Goal: Transaction & Acquisition: Download file/media

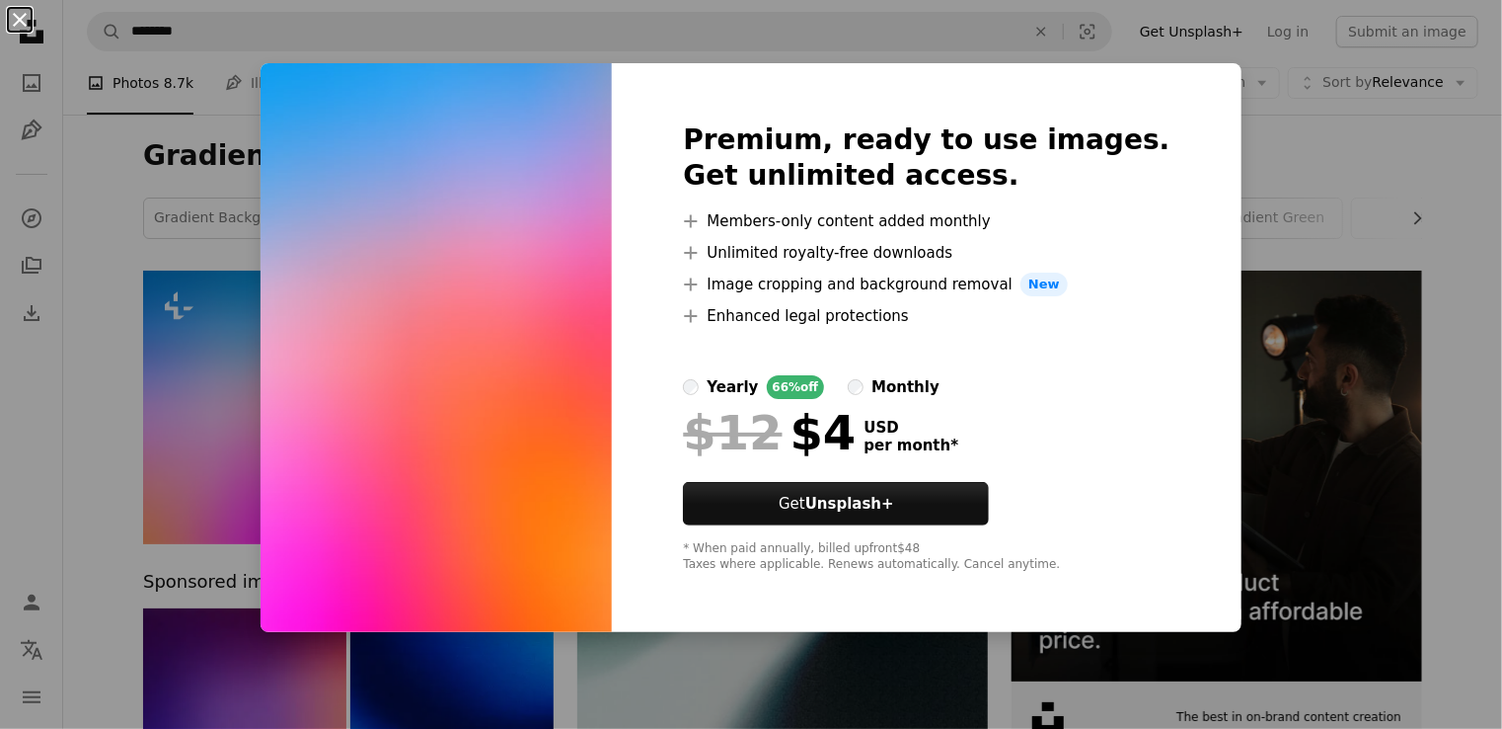
click at [30, 23] on button "An X shape" at bounding box center [20, 20] width 24 height 24
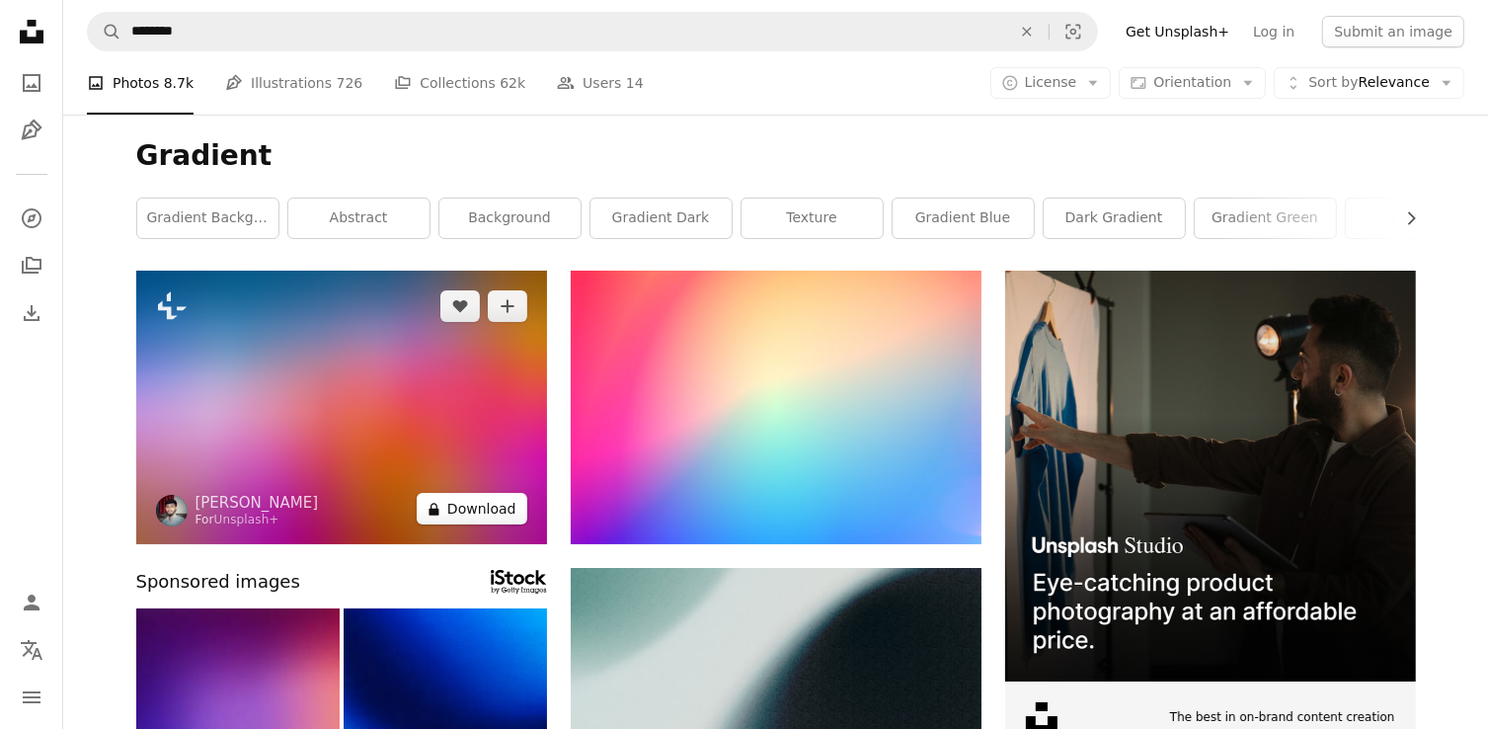
click at [430, 516] on button "A lock Download" at bounding box center [472, 509] width 111 height 32
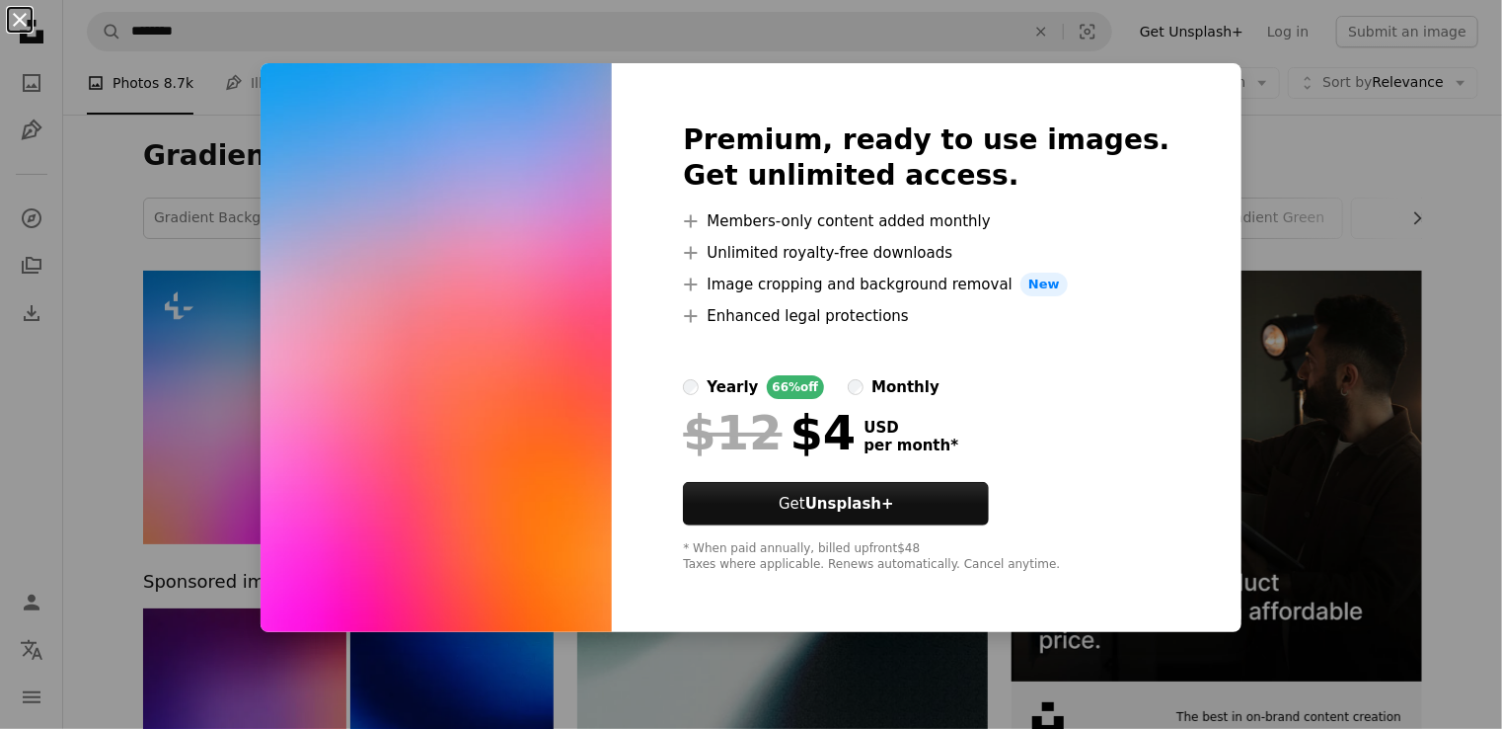
click at [22, 26] on button "An X shape" at bounding box center [20, 20] width 24 height 24
